Goal: Transaction & Acquisition: Book appointment/travel/reservation

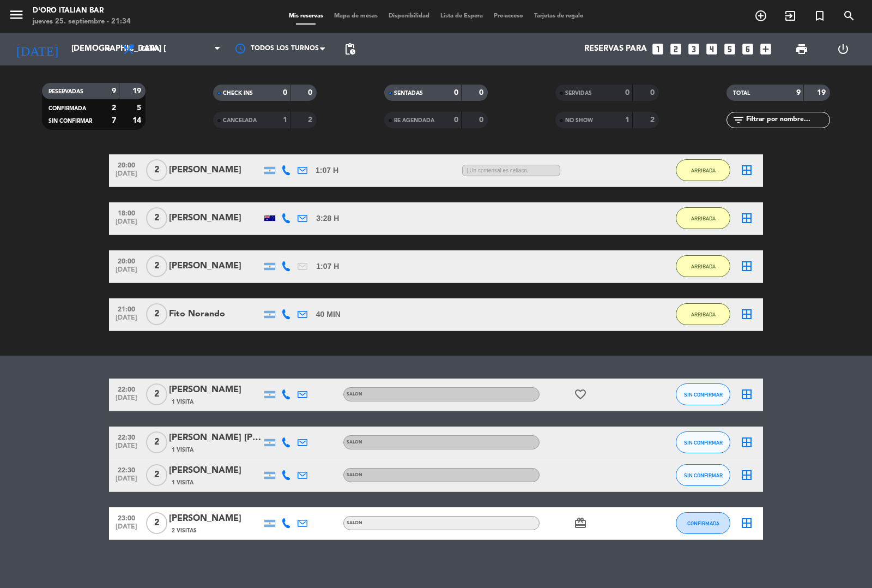
scroll to position [147, 0]
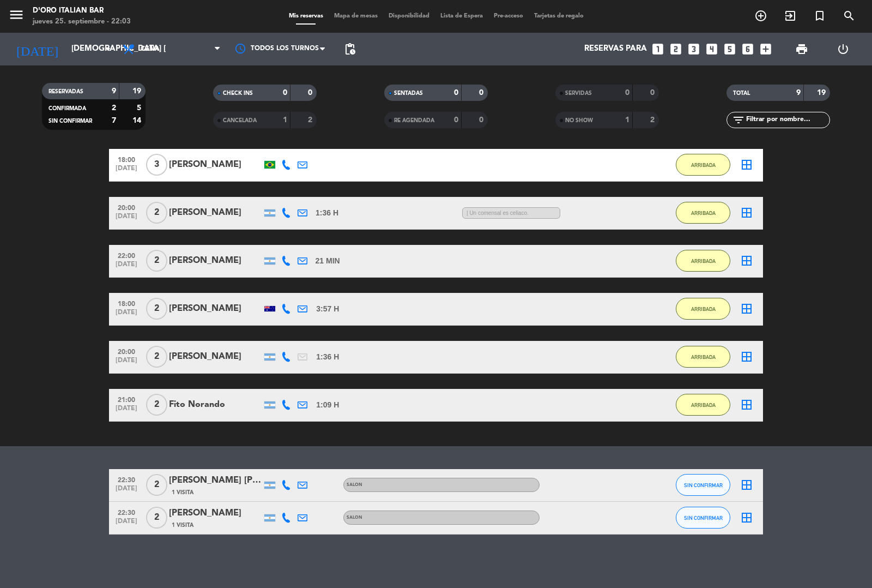
click at [674, 50] on icon "looks_two" at bounding box center [676, 49] width 14 height 14
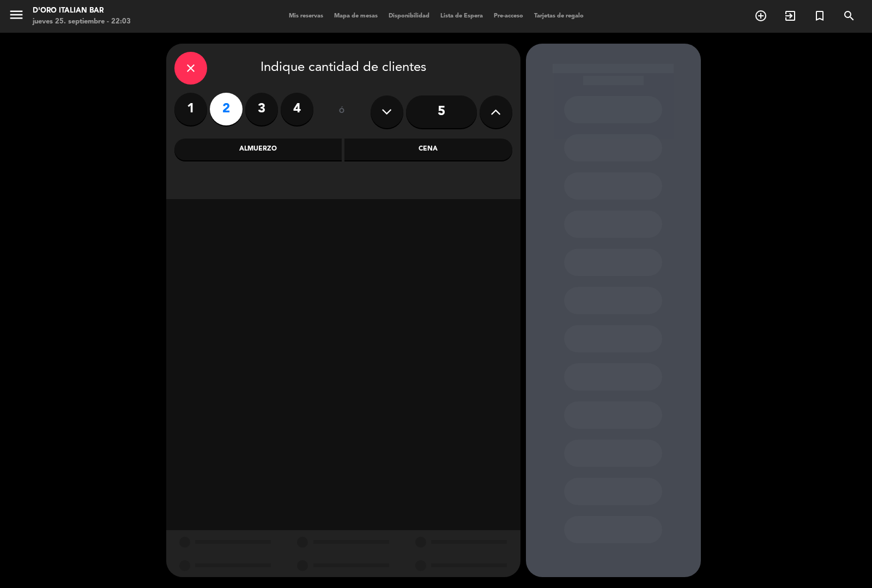
click at [434, 147] on div "Cena" at bounding box center [428, 149] width 168 height 22
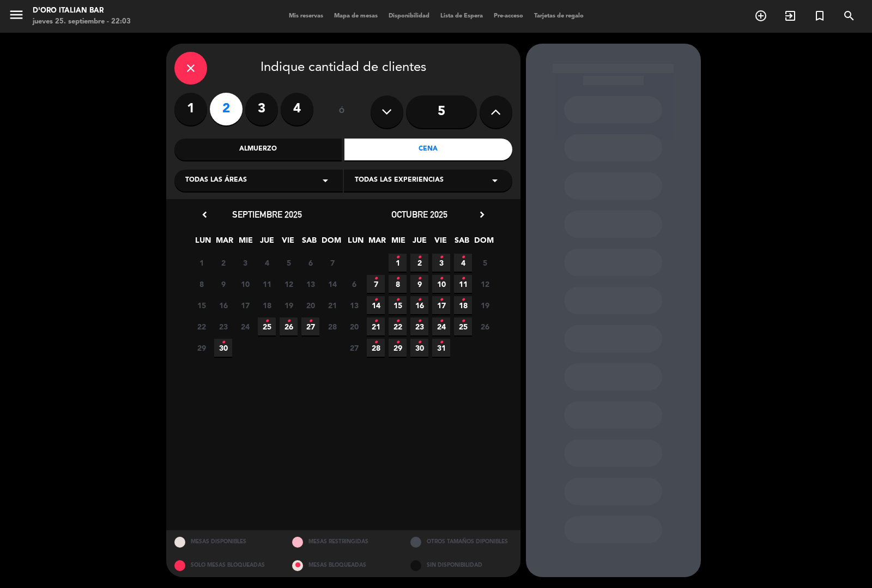
click at [267, 325] on icon "•" at bounding box center [267, 320] width 4 height 17
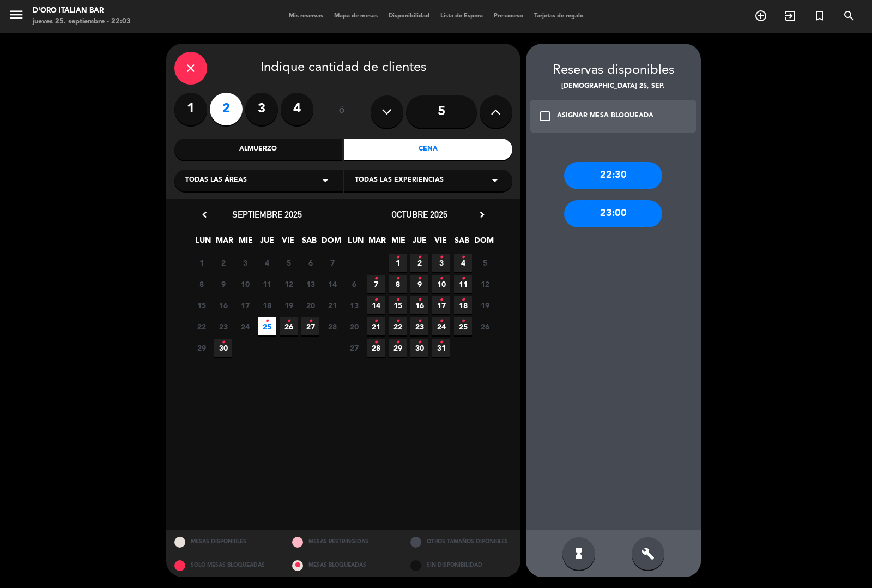
click at [639, 180] on div "22:30" at bounding box center [613, 175] width 98 height 27
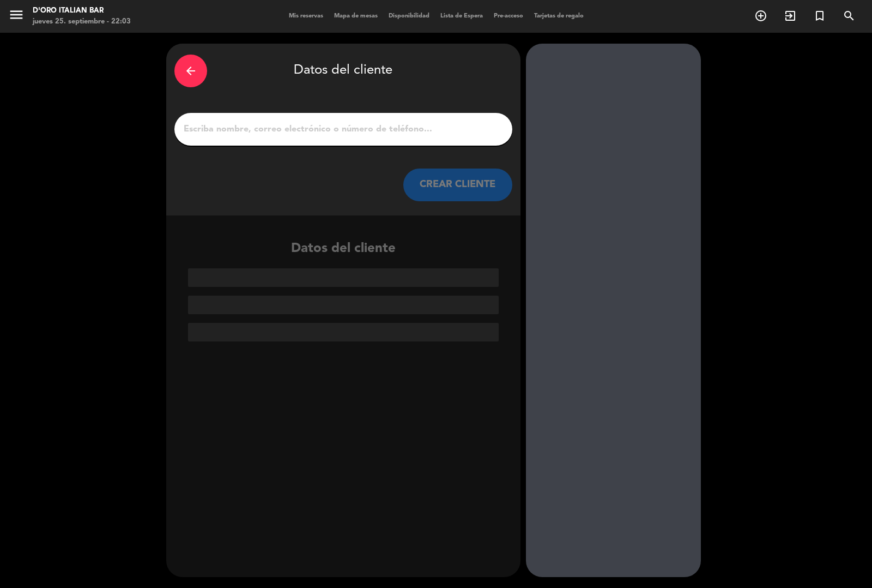
click at [375, 132] on input "1" at bounding box center [344, 129] width 322 height 15
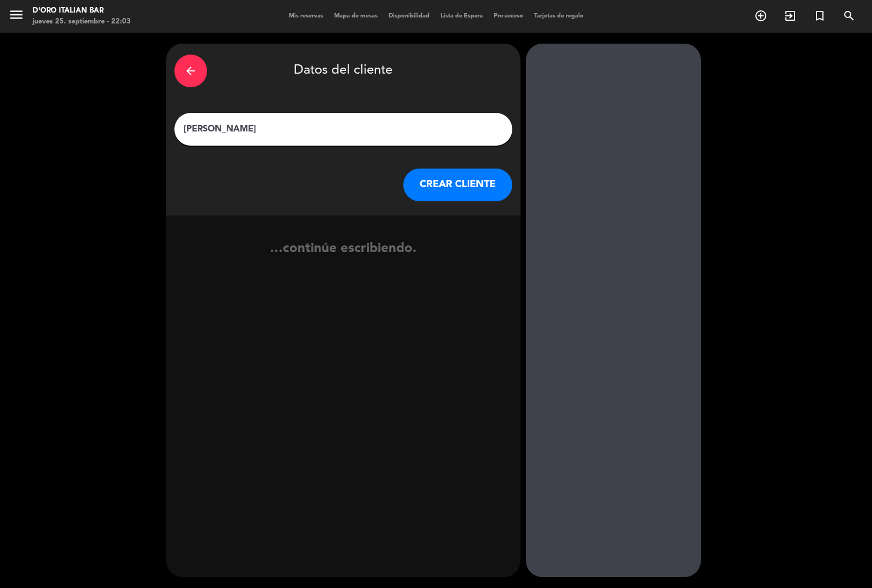
type input "FRANCISCO"
click at [477, 185] on button "CREAR CLIENTE" at bounding box center [457, 184] width 109 height 33
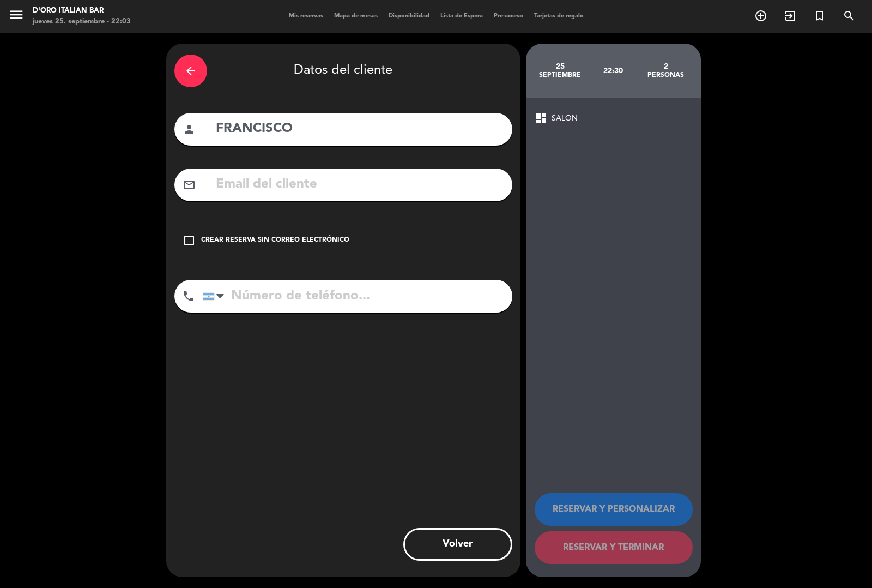
click at [191, 238] on icon "check_box_outline_blank" at bounding box center [189, 240] width 13 height 13
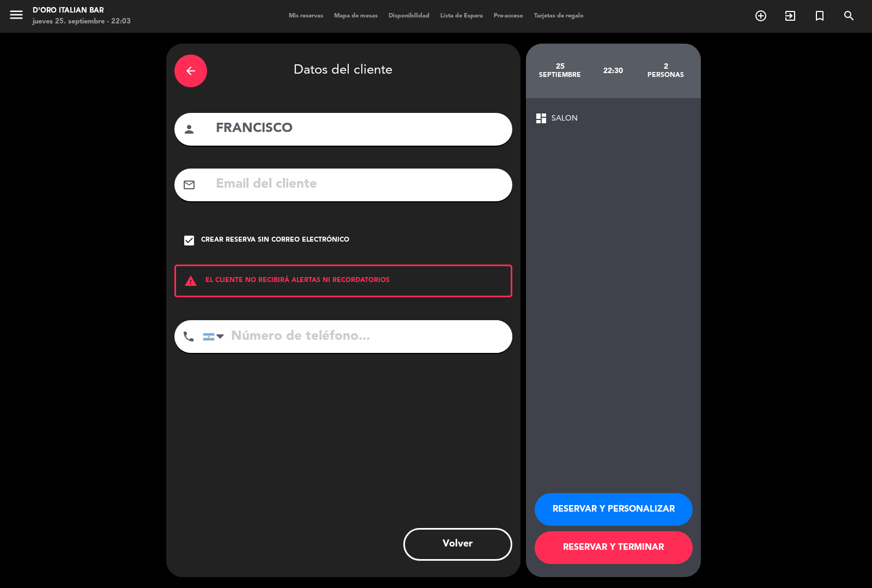
click at [593, 553] on button "RESERVAR Y TERMINAR" at bounding box center [614, 547] width 158 height 33
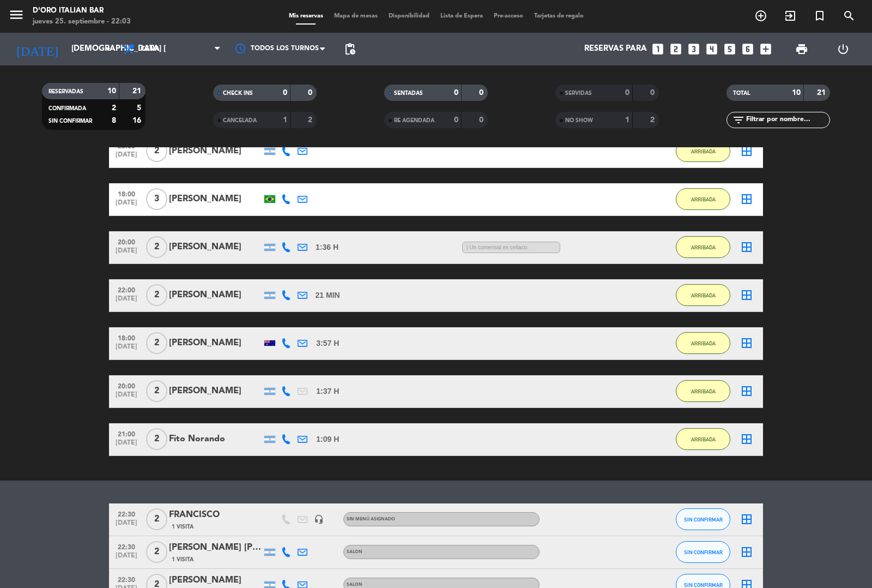
scroll to position [180, 0]
